Goal: Transaction & Acquisition: Register for event/course

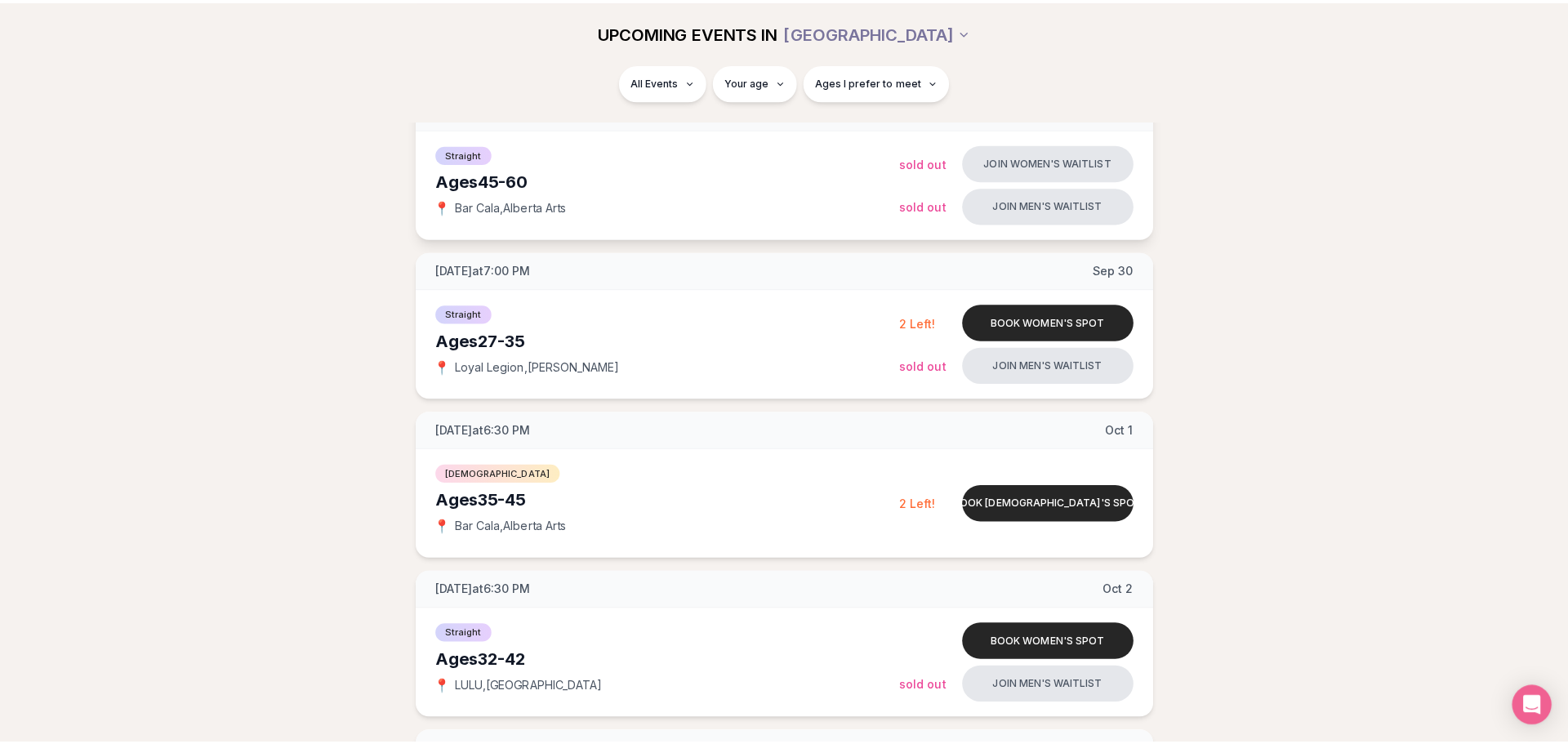
scroll to position [245, 0]
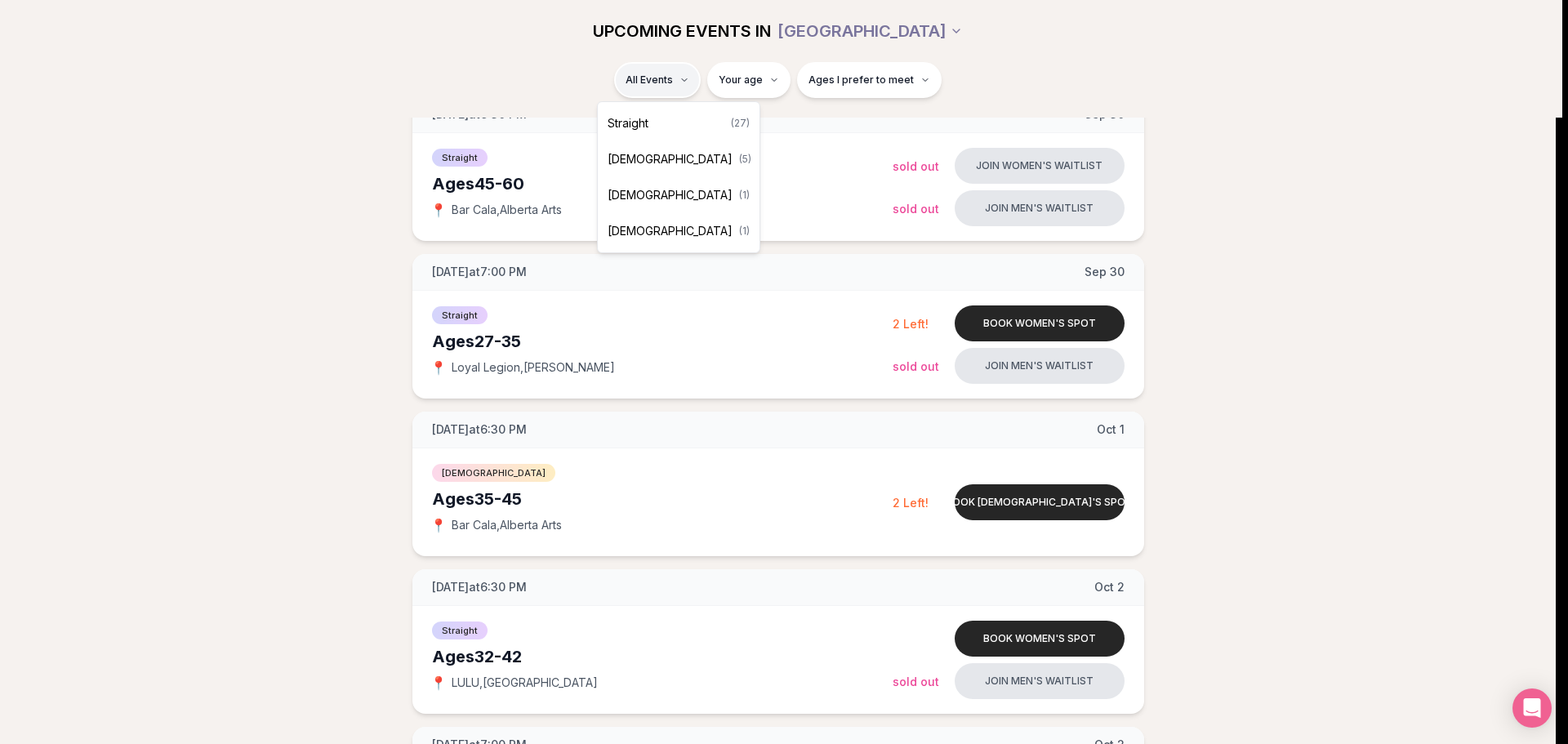
click at [654, 133] on div "Straight ( 27 )" at bounding box center [678, 123] width 155 height 36
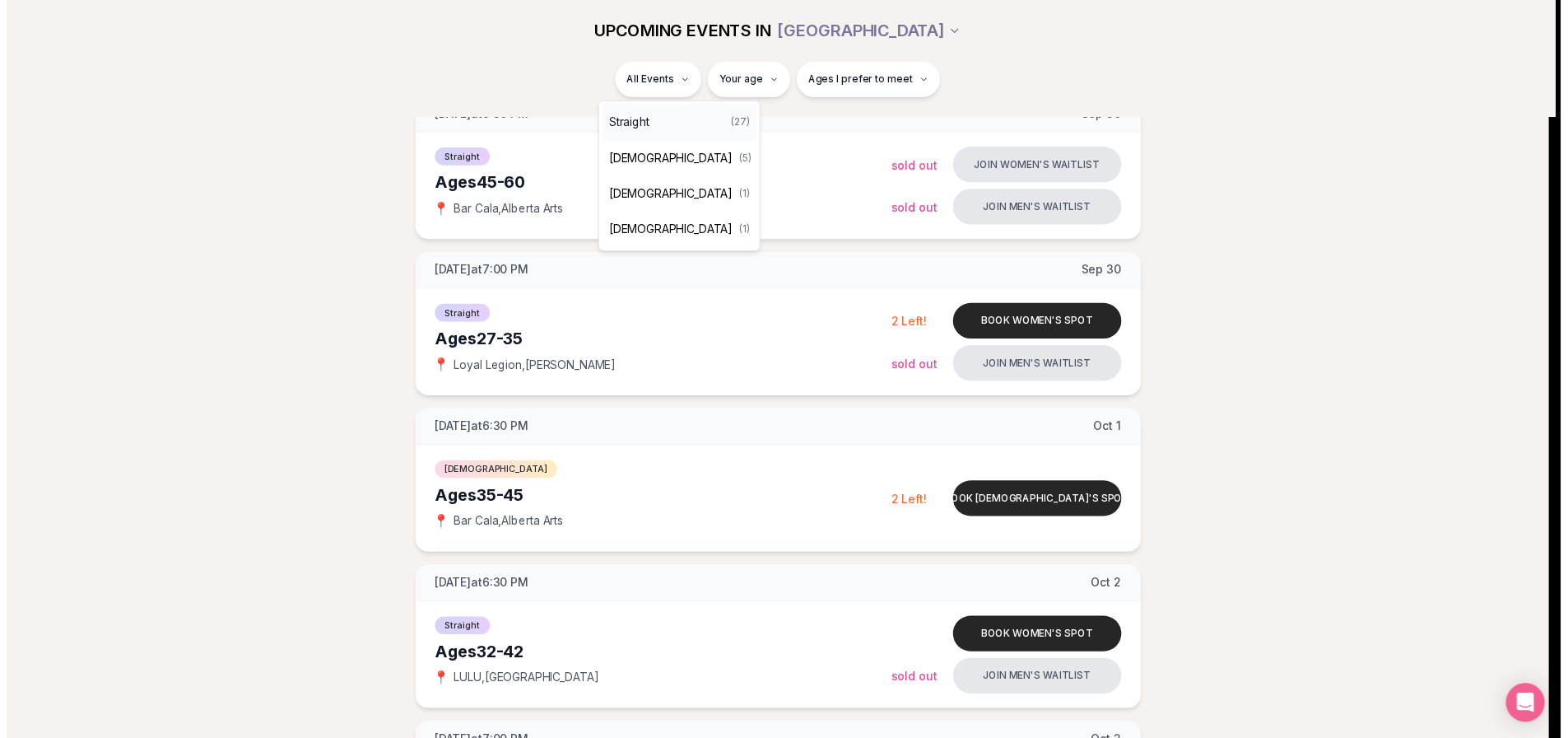
scroll to position [82, 0]
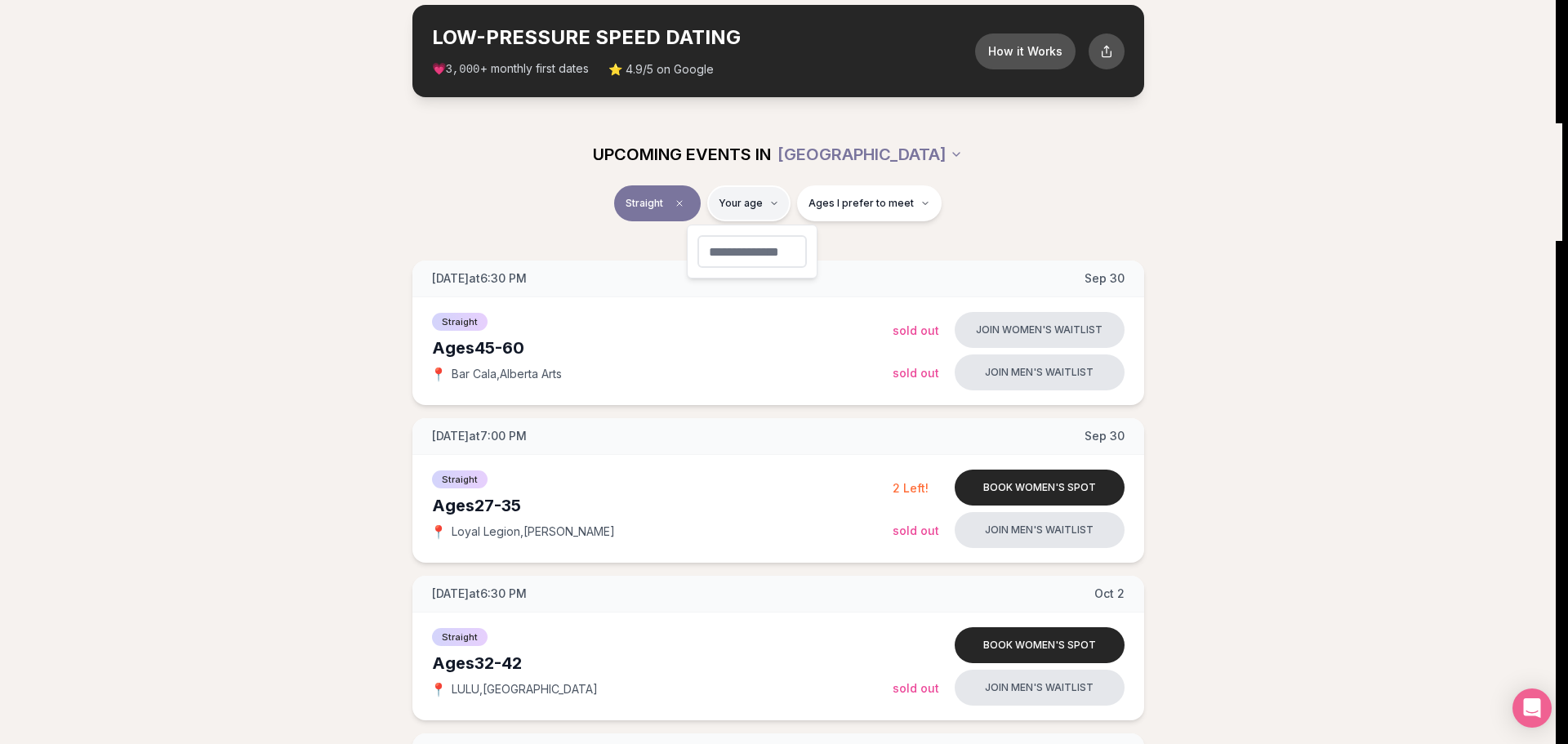
type input "**"
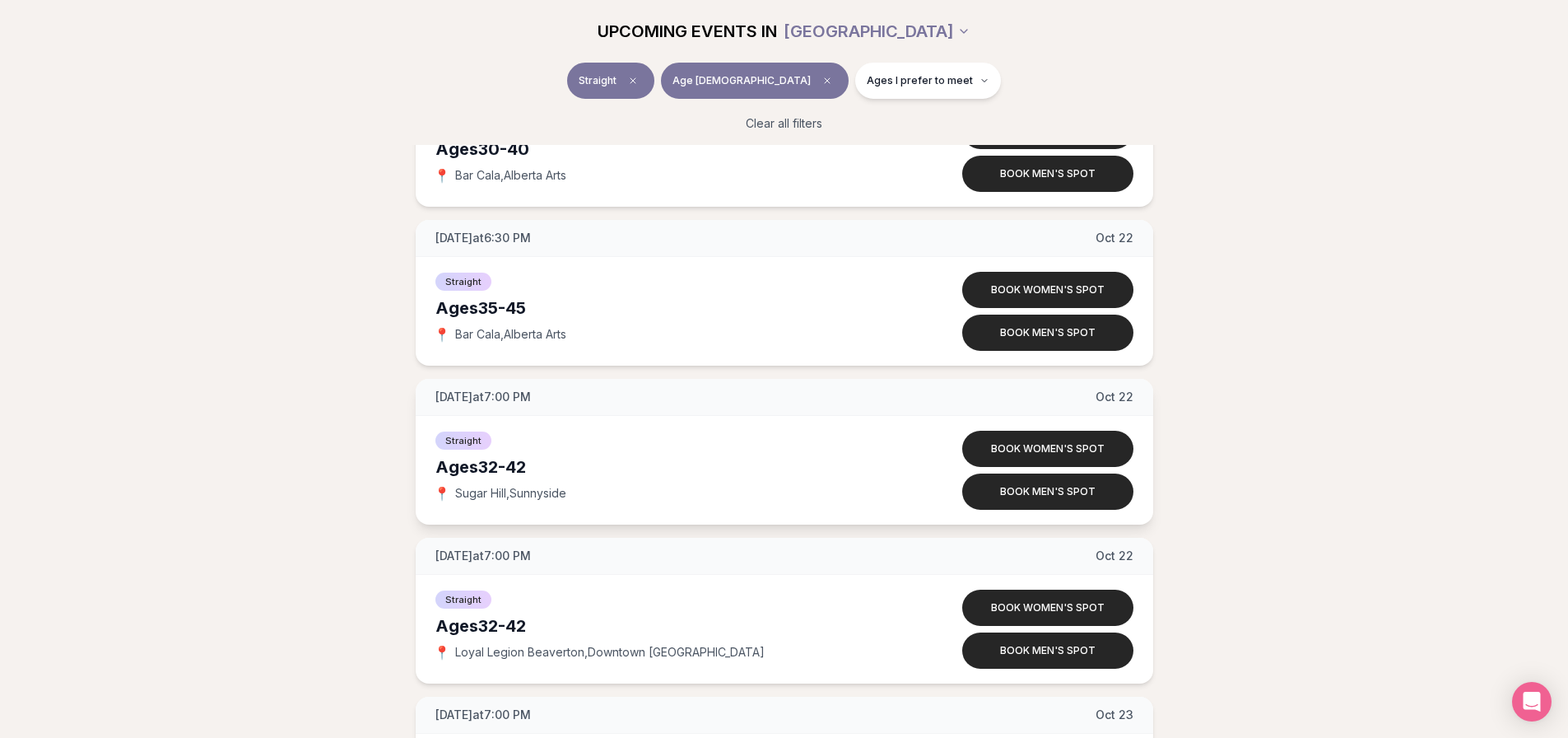
scroll to position [2223, 0]
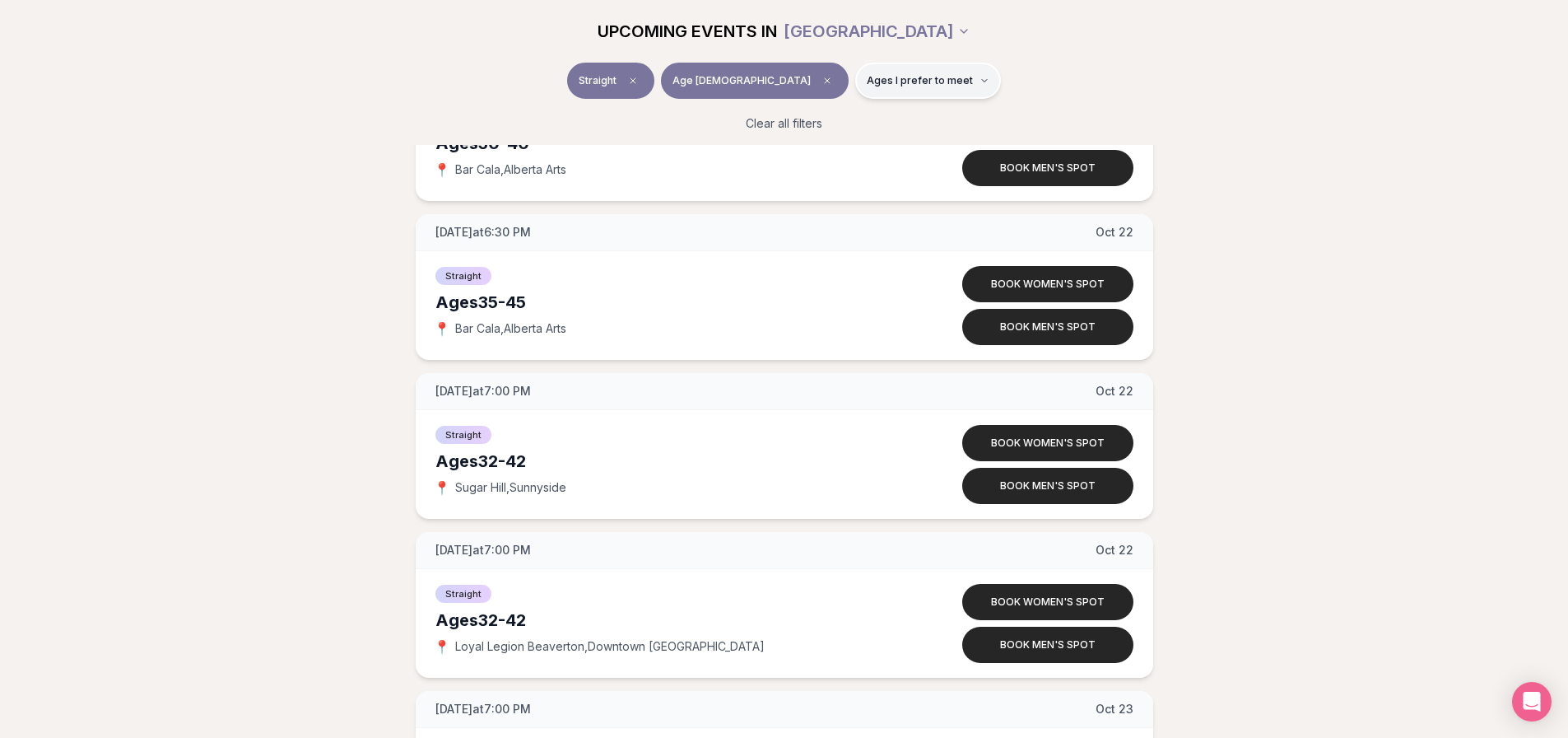
click at [883, 76] on span "Ages I prefer to meet" at bounding box center [920, 80] width 106 height 13
click at [812, 119] on button "Younger than me" at bounding box center [810, 120] width 13 height 13
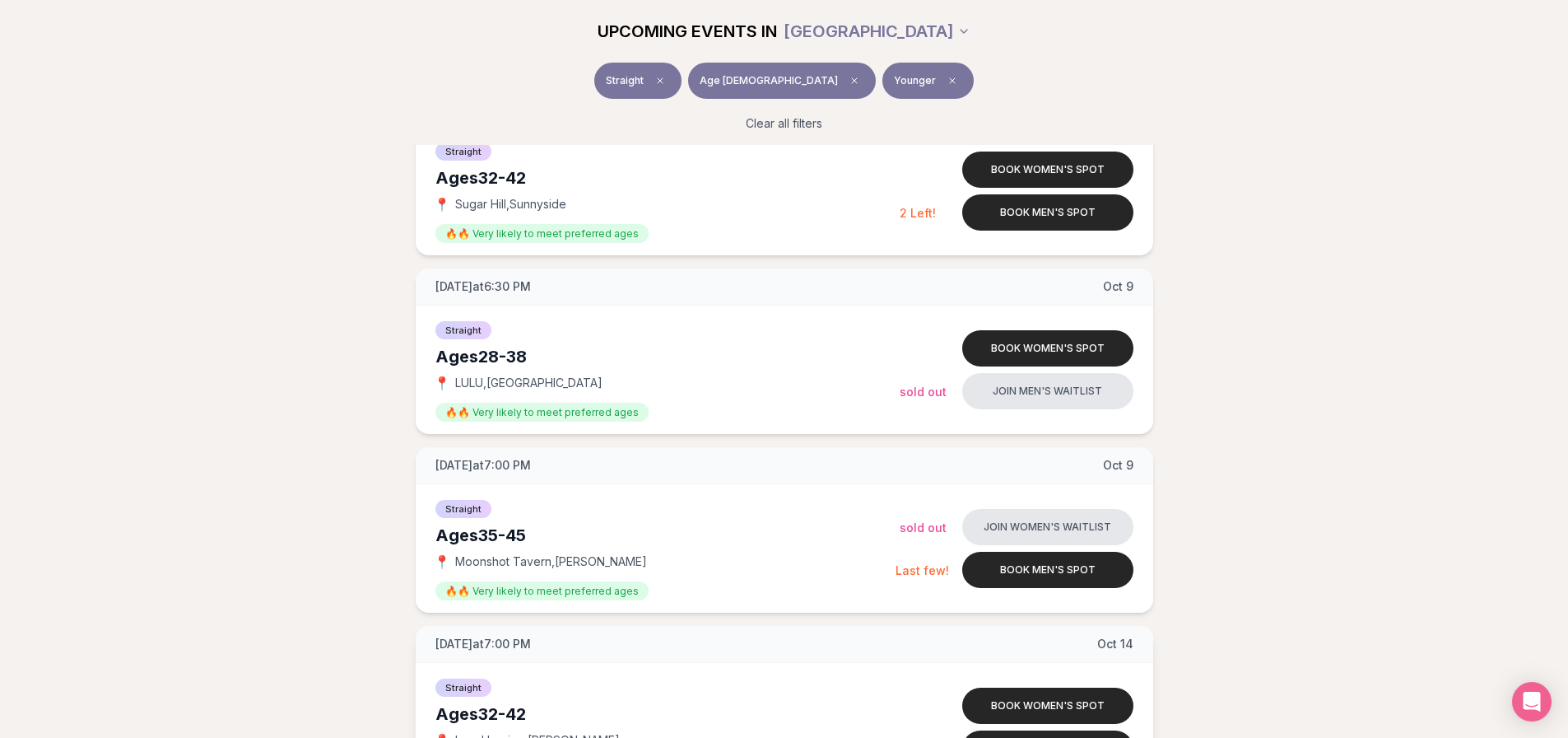
scroll to position [989, 0]
